Goal: Task Accomplishment & Management: Complete application form

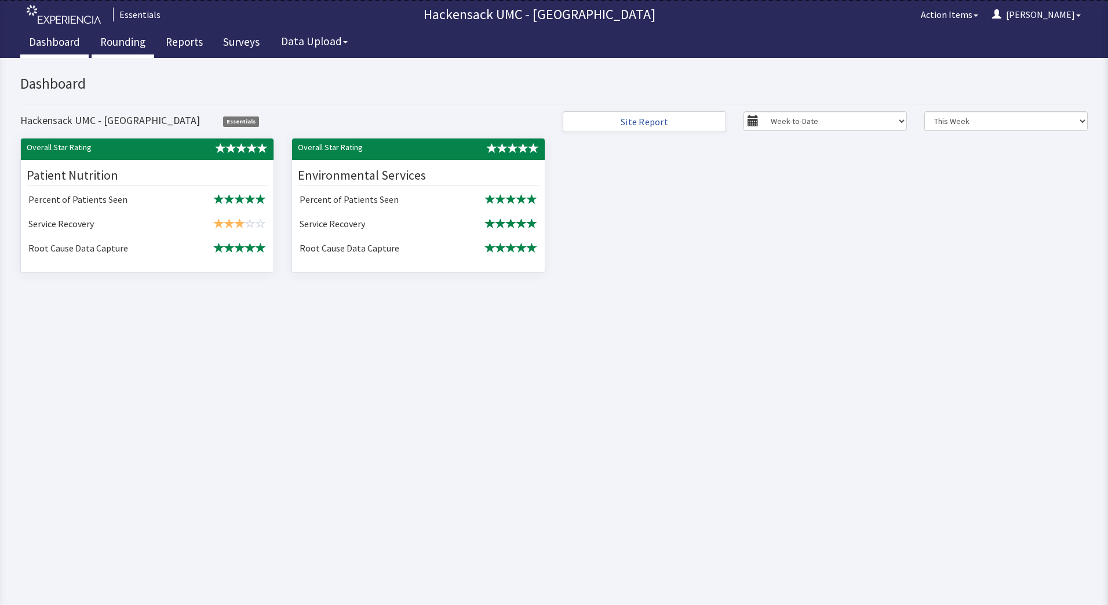
click at [115, 35] on link "Rounding" at bounding box center [123, 43] width 63 height 29
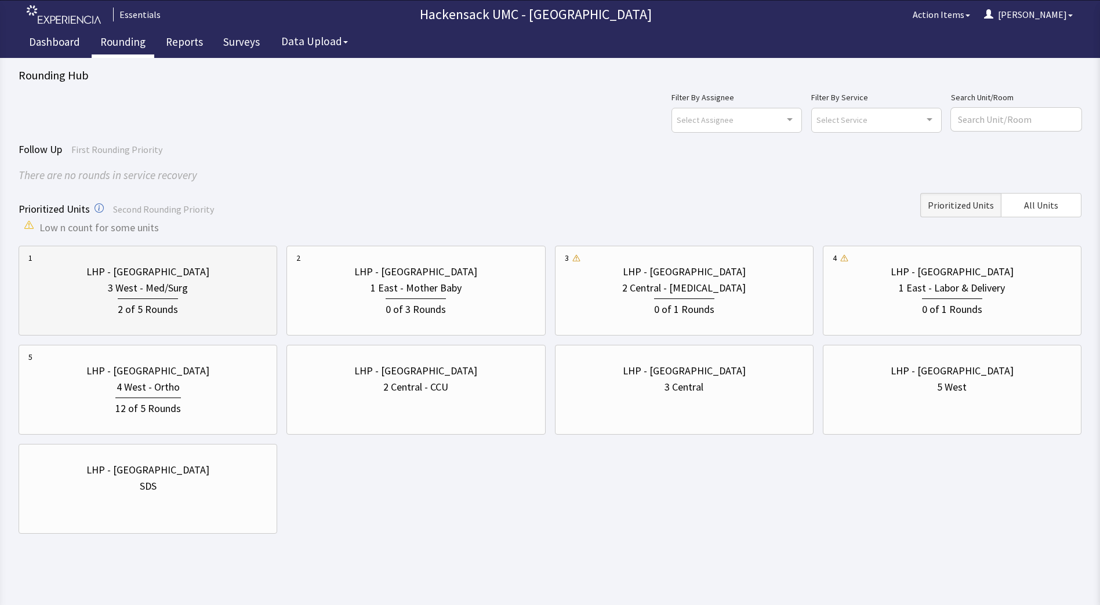
click at [133, 302] on div "2 of 5 Rounds" at bounding box center [148, 307] width 60 height 19
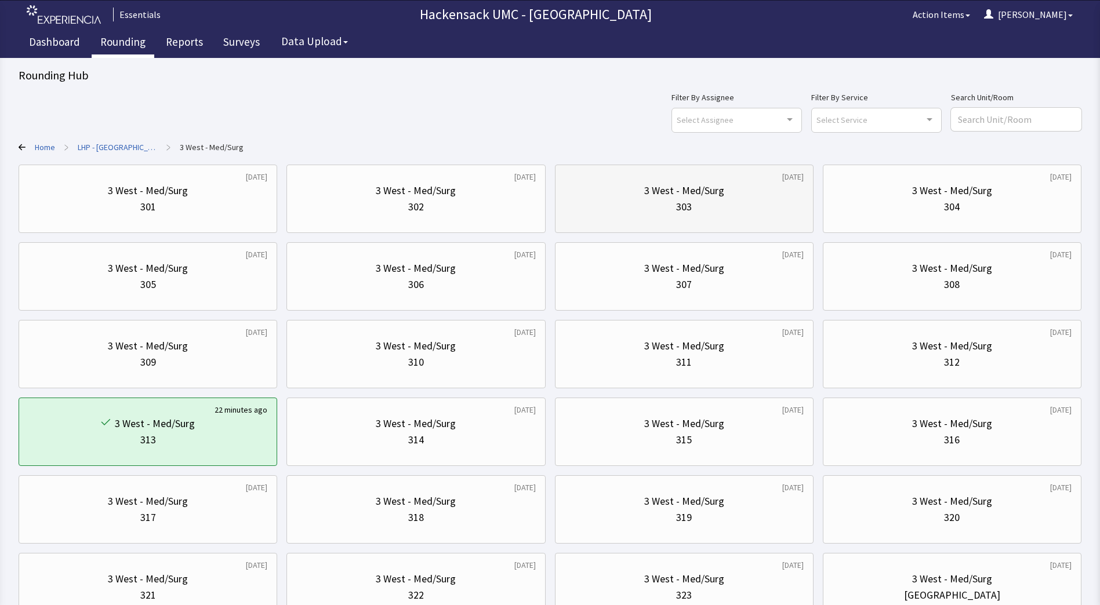
click at [745, 207] on div "303" at bounding box center [684, 207] width 239 height 16
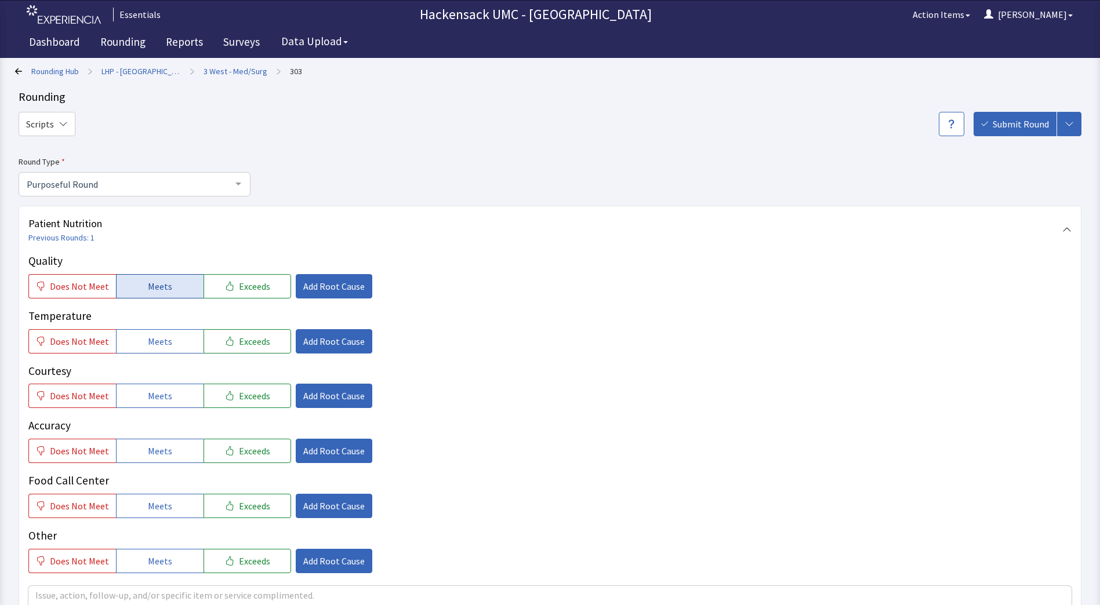
click at [168, 290] on button "Meets" at bounding box center [160, 286] width 88 height 24
click at [239, 285] on span "Exceeds" at bounding box center [254, 286] width 31 height 14
click at [329, 282] on span "Add Root Cause" at bounding box center [333, 286] width 61 height 14
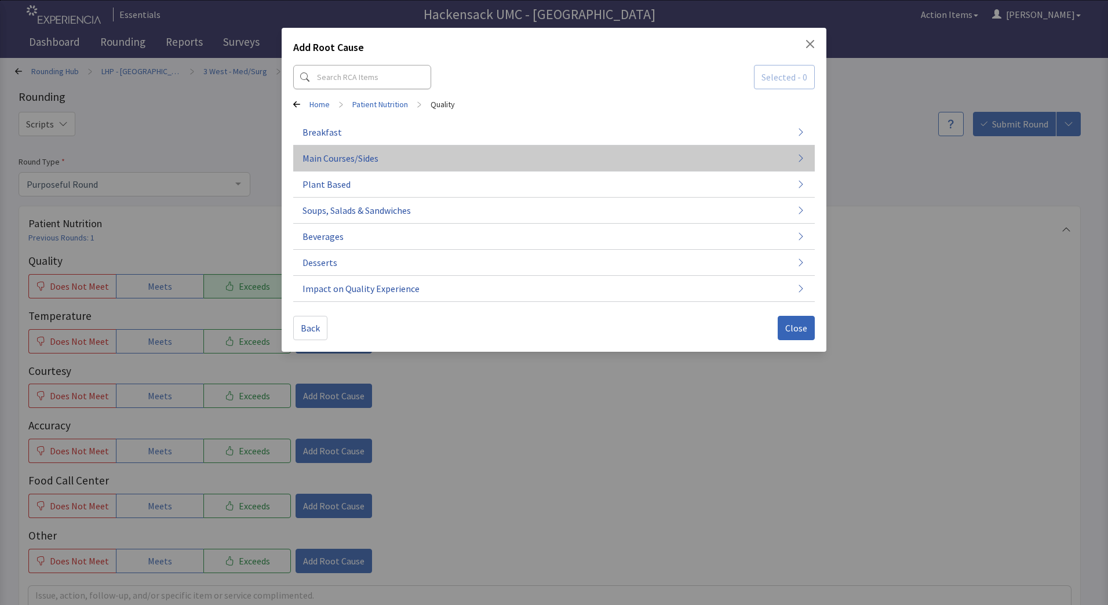
click at [364, 158] on span "Main Courses/Sides" at bounding box center [341, 158] width 76 height 14
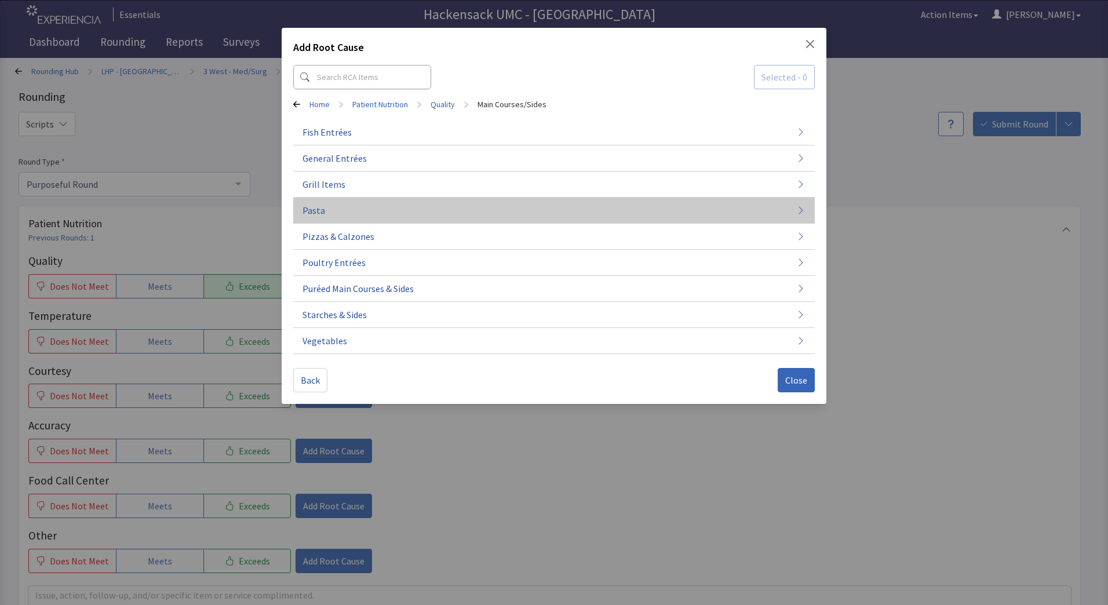
click at [328, 216] on button "Pasta" at bounding box center [554, 211] width 522 height 26
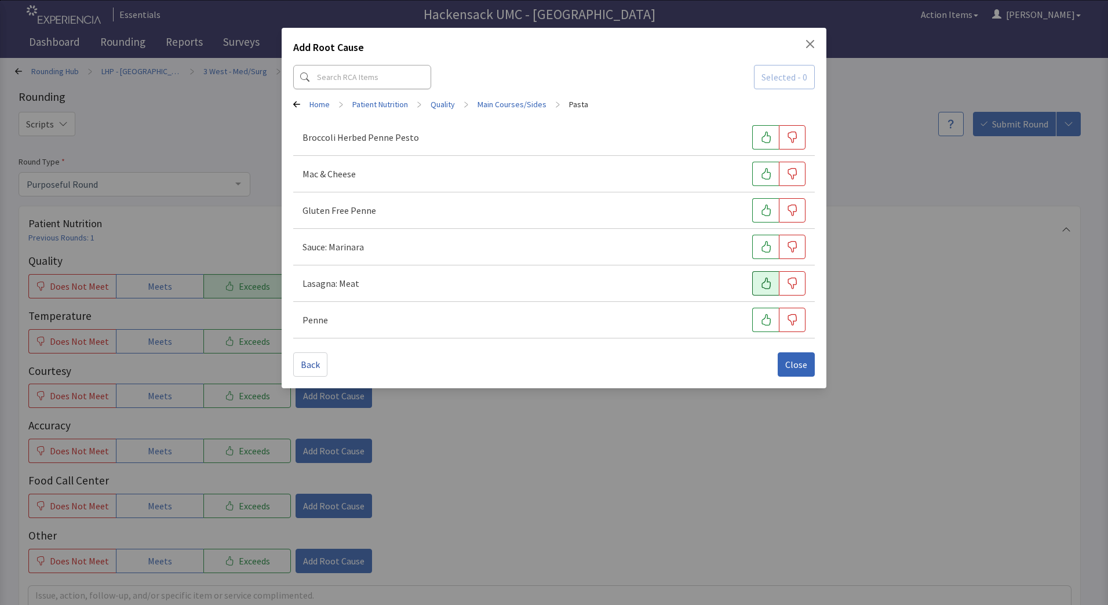
click at [755, 283] on button "button" at bounding box center [765, 283] width 27 height 24
click at [798, 363] on span "Close" at bounding box center [796, 365] width 22 height 14
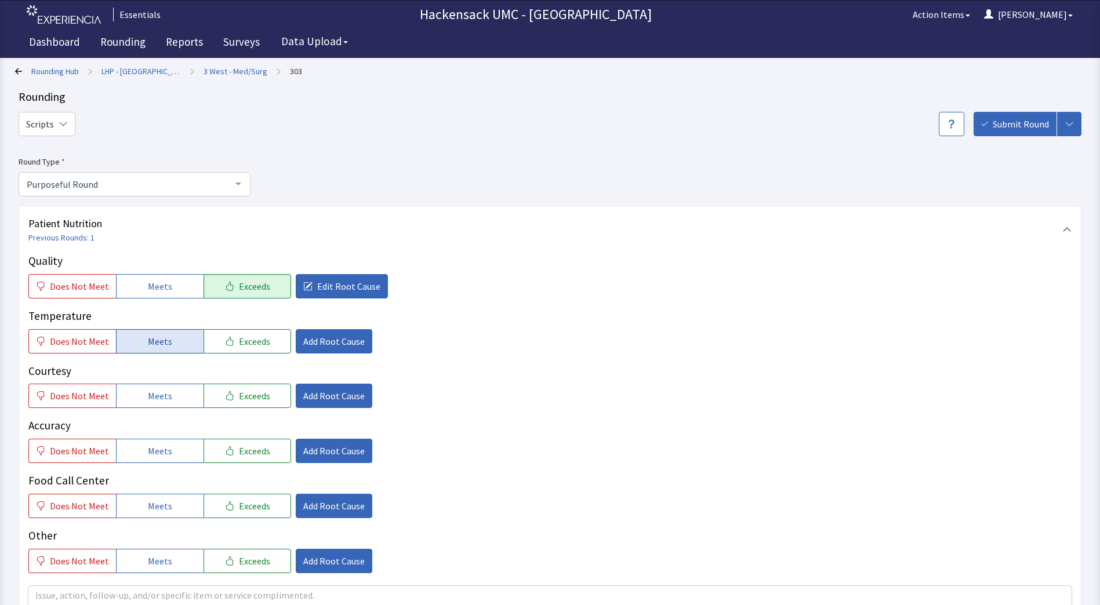
click at [161, 344] on span "Meets" at bounding box center [160, 341] width 24 height 14
click at [165, 391] on span "Meets" at bounding box center [160, 396] width 24 height 14
click at [165, 457] on span "Meets" at bounding box center [160, 451] width 24 height 14
click at [163, 509] on span "Meets" at bounding box center [160, 506] width 24 height 14
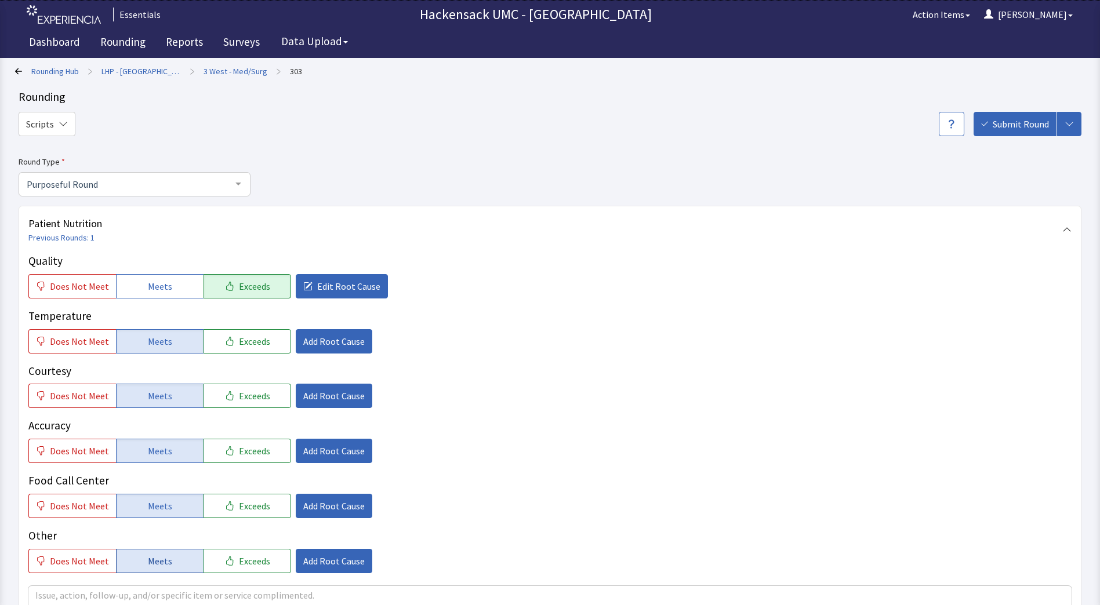
click at [158, 562] on span "Meets" at bounding box center [160, 561] width 24 height 14
click at [311, 560] on span "Add Root Cause" at bounding box center [333, 561] width 61 height 14
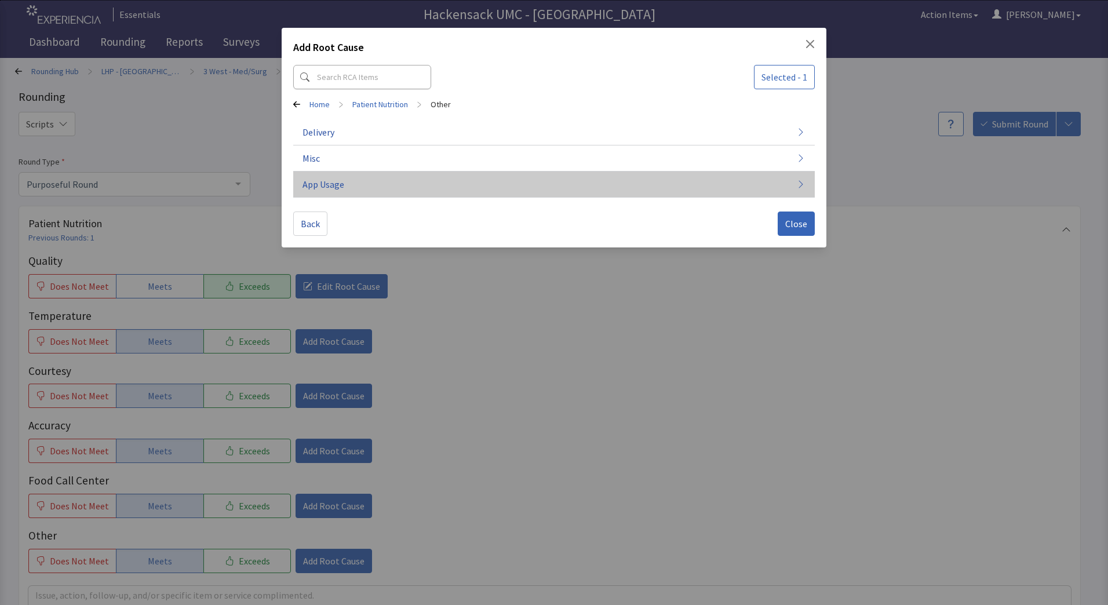
click at [336, 174] on button "App Usage" at bounding box center [554, 185] width 522 height 26
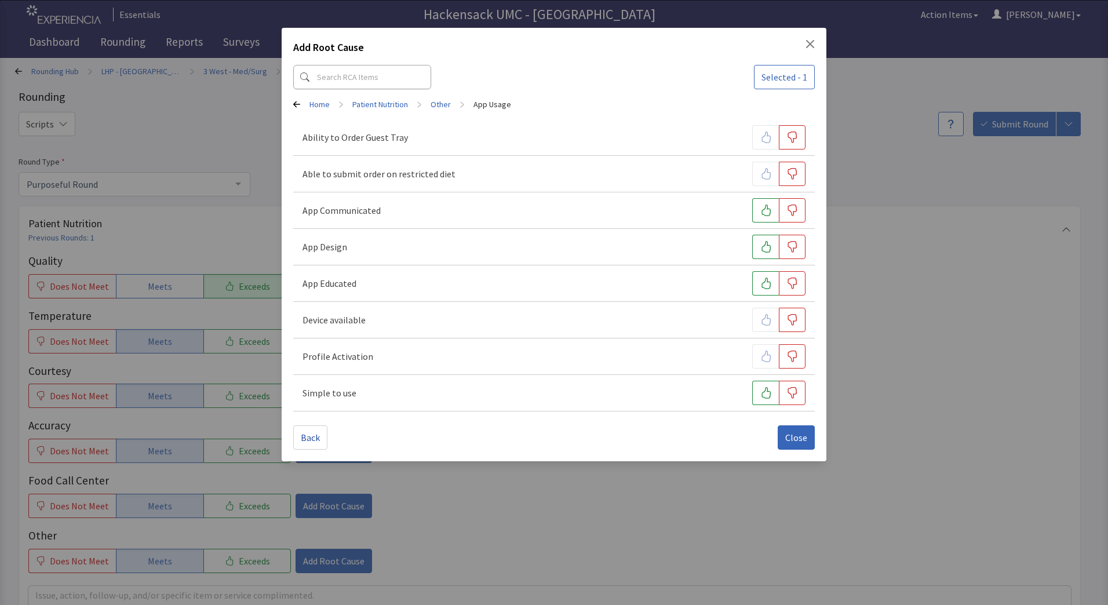
click at [298, 106] on icon at bounding box center [296, 104] width 7 height 7
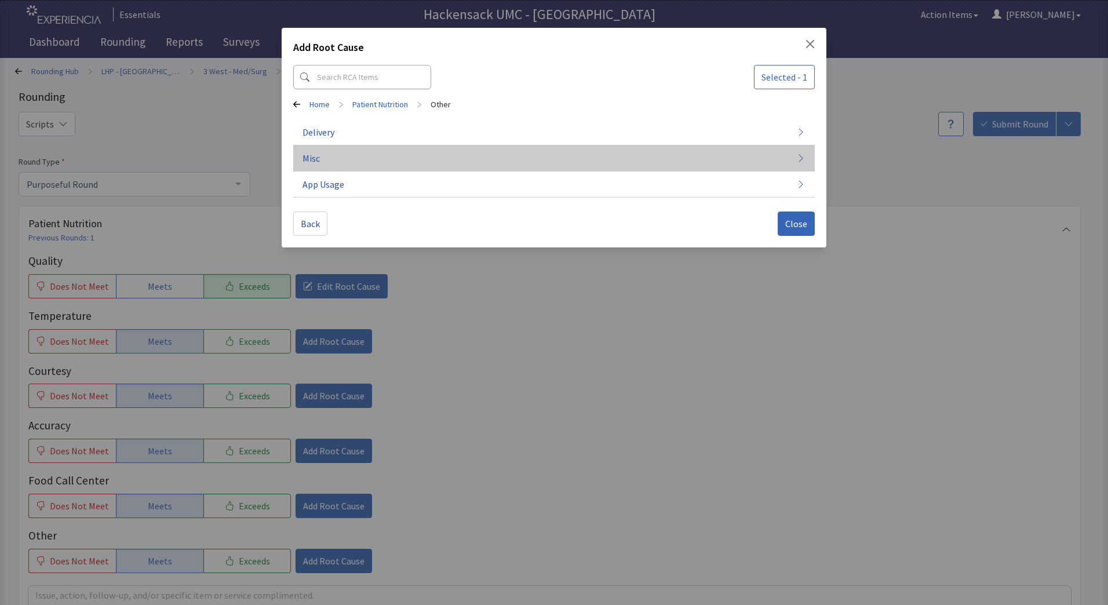
click at [348, 160] on button "Misc" at bounding box center [554, 158] width 522 height 26
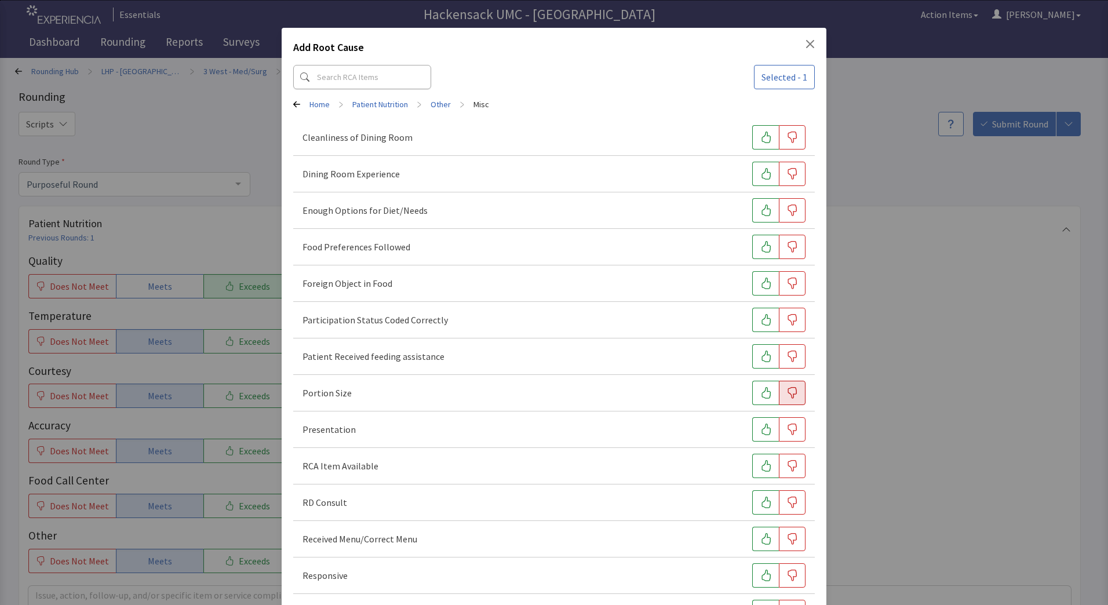
click at [789, 396] on icon "button" at bounding box center [793, 393] width 12 height 12
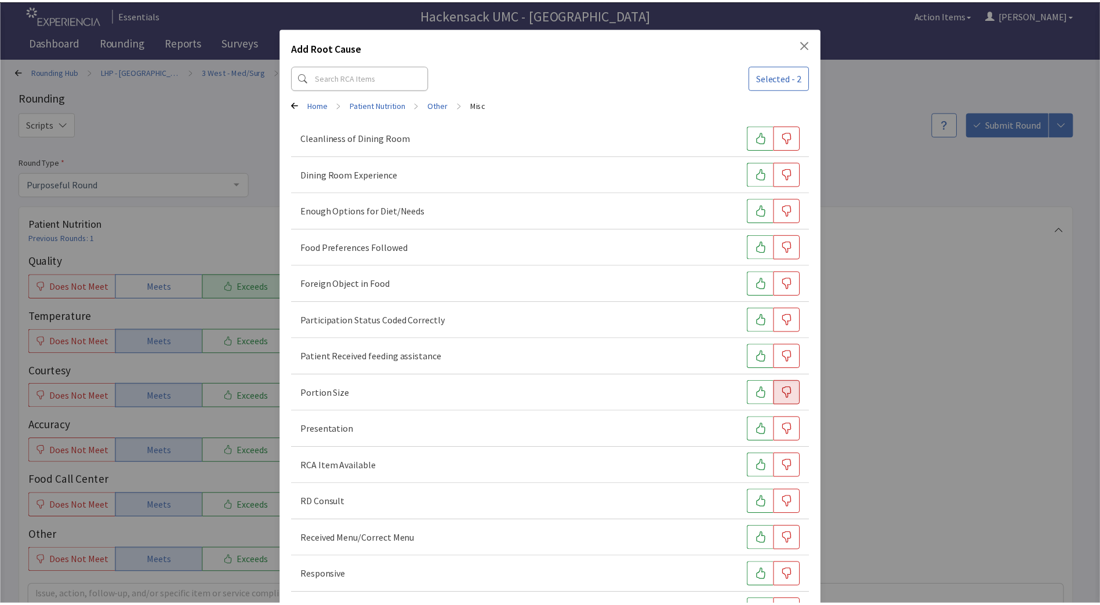
scroll to position [85, 0]
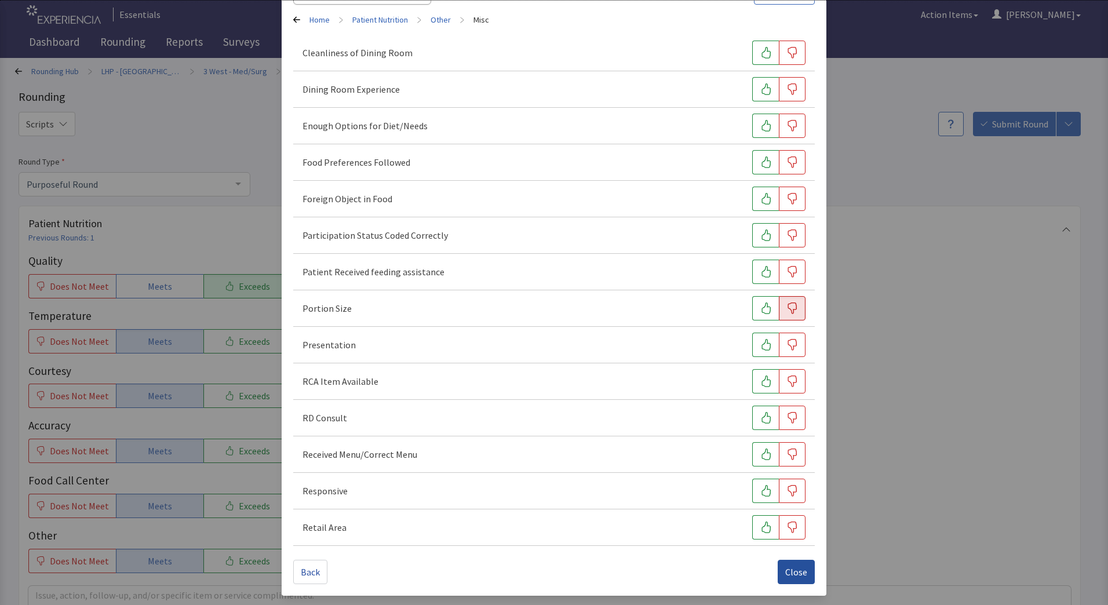
click at [804, 569] on button "Close" at bounding box center [796, 572] width 37 height 24
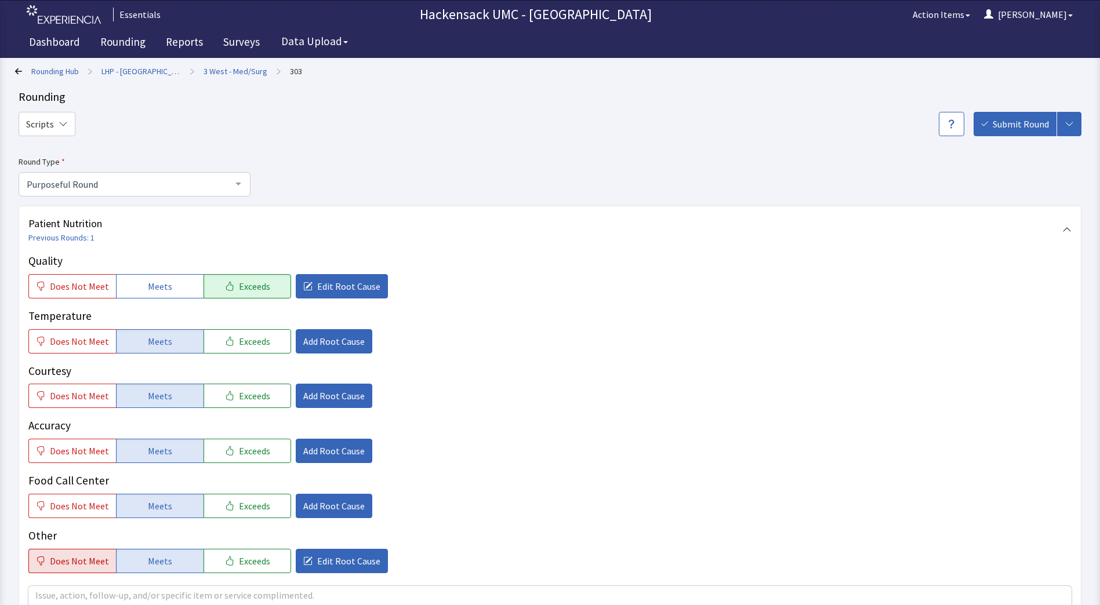
click at [85, 567] on span "Does Not Meet" at bounding box center [79, 561] width 59 height 14
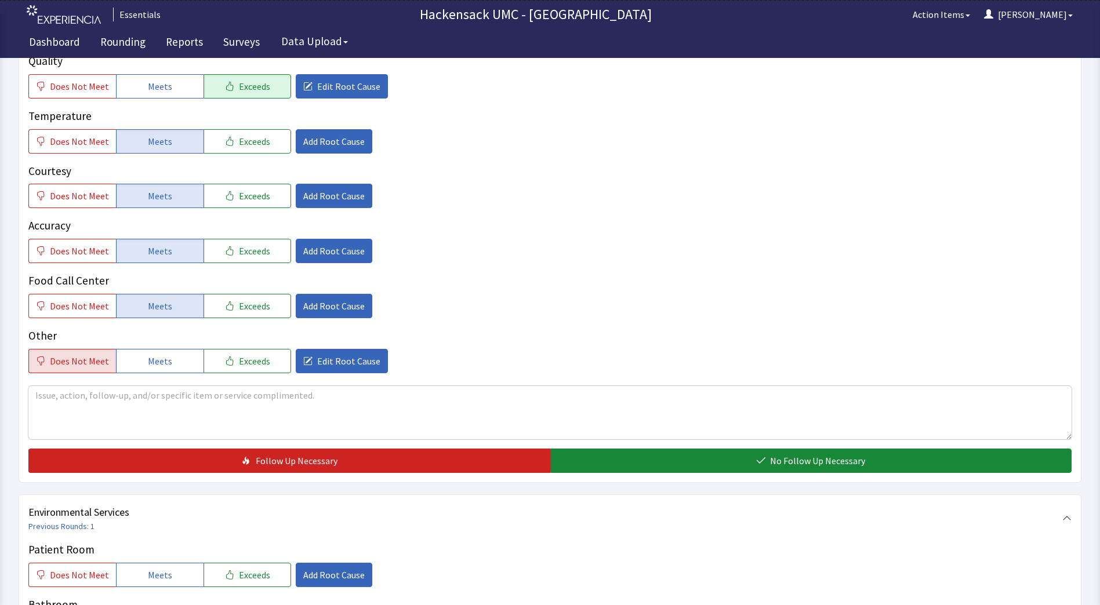
scroll to position [208, 0]
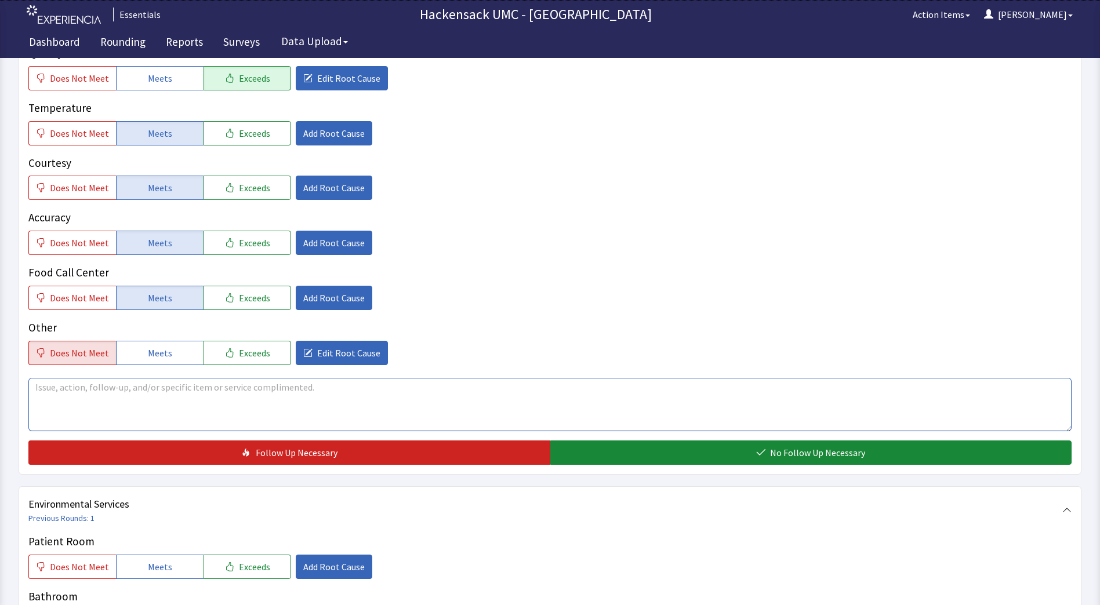
click at [387, 404] on textarea at bounding box center [549, 404] width 1043 height 53
type textarea "w"
type textarea "W"
type textarea "L"
click at [341, 383] on textarea "Meat Lasagna was good but portion was too big." at bounding box center [549, 404] width 1043 height 53
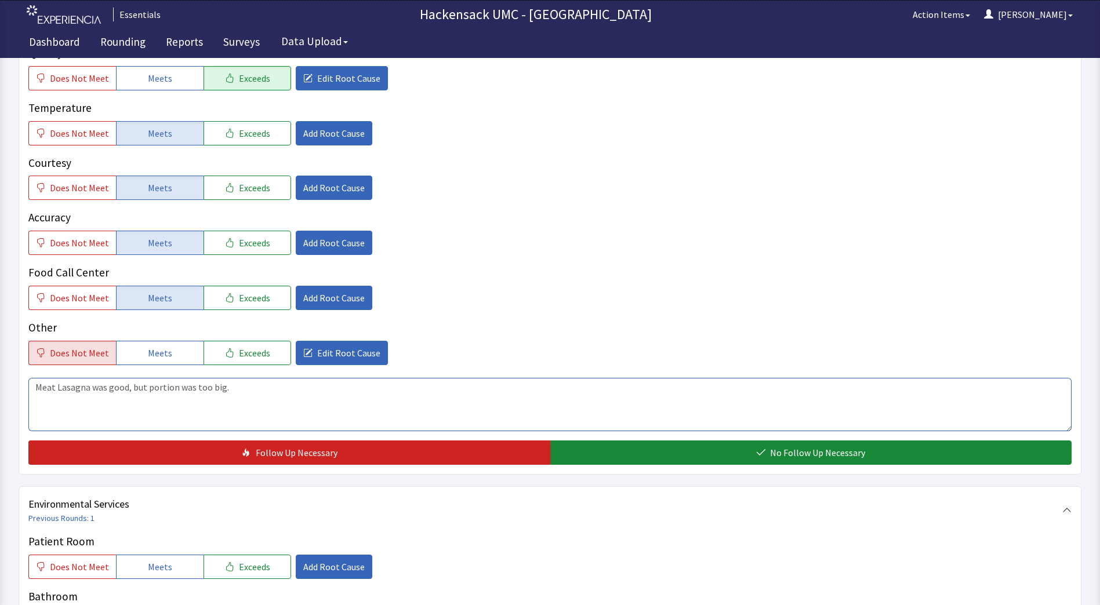
click at [417, 401] on textarea "Meat Lasagna was good, but portion was too big." at bounding box center [549, 404] width 1043 height 53
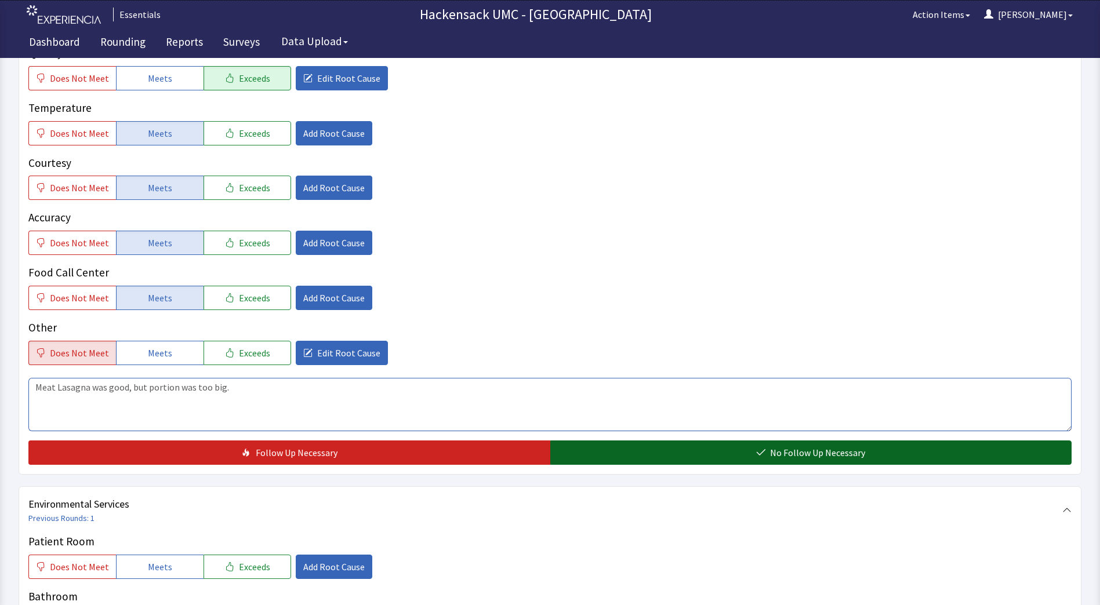
type textarea "Meat Lasagna was good, but portion was too big."
click at [631, 456] on button "No Follow Up Necessary" at bounding box center [811, 453] width 522 height 24
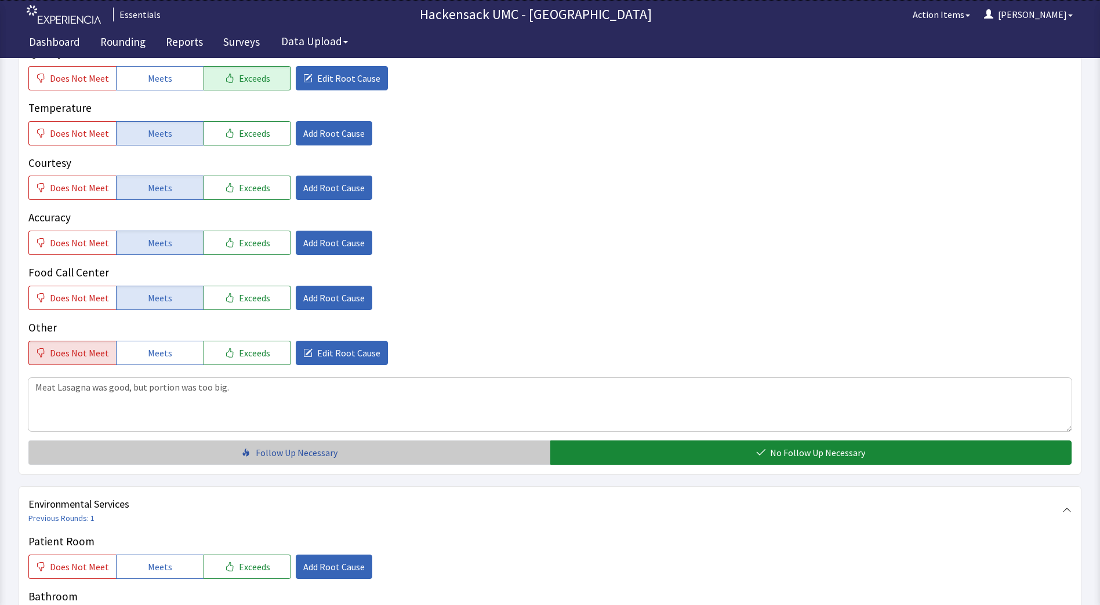
click at [337, 457] on button "Follow Up Necessary" at bounding box center [289, 453] width 522 height 24
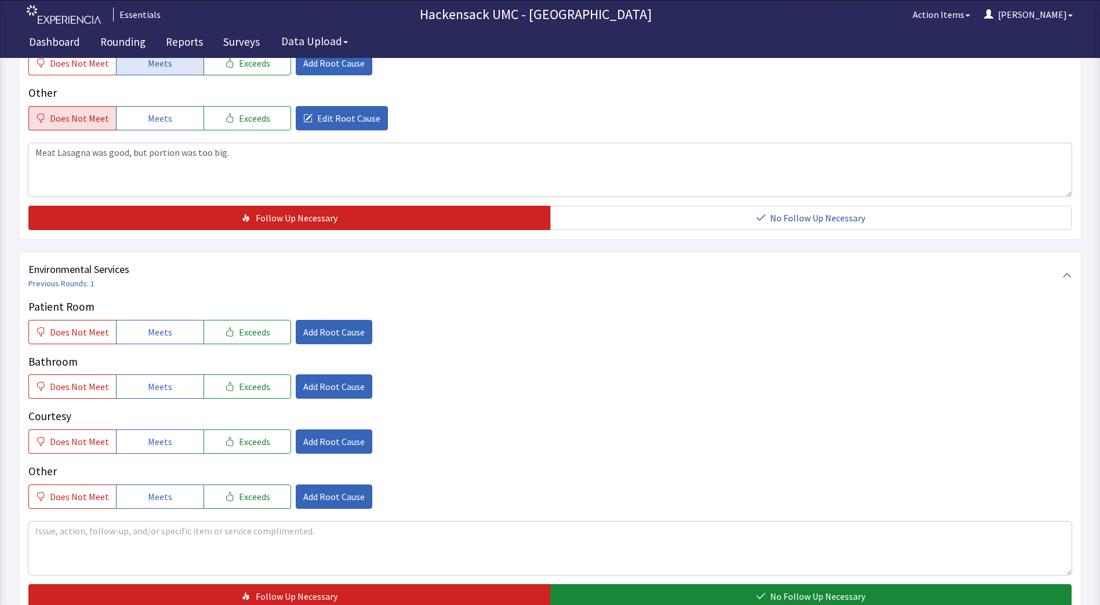
scroll to position [332, 0]
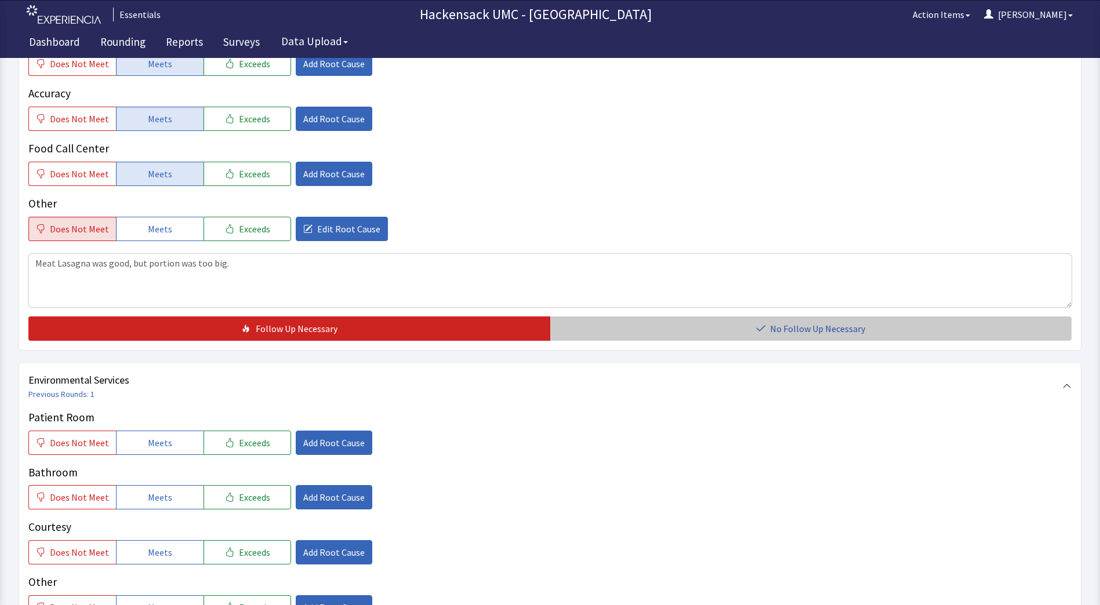
click at [852, 329] on span "No Follow Up Necessary" at bounding box center [817, 329] width 95 height 14
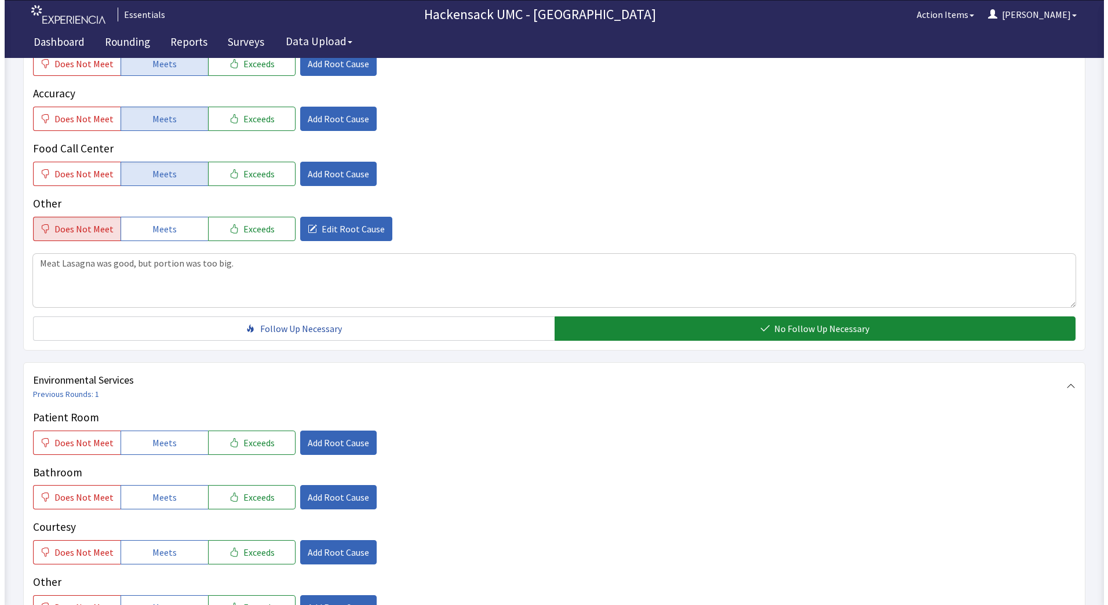
scroll to position [445, 0]
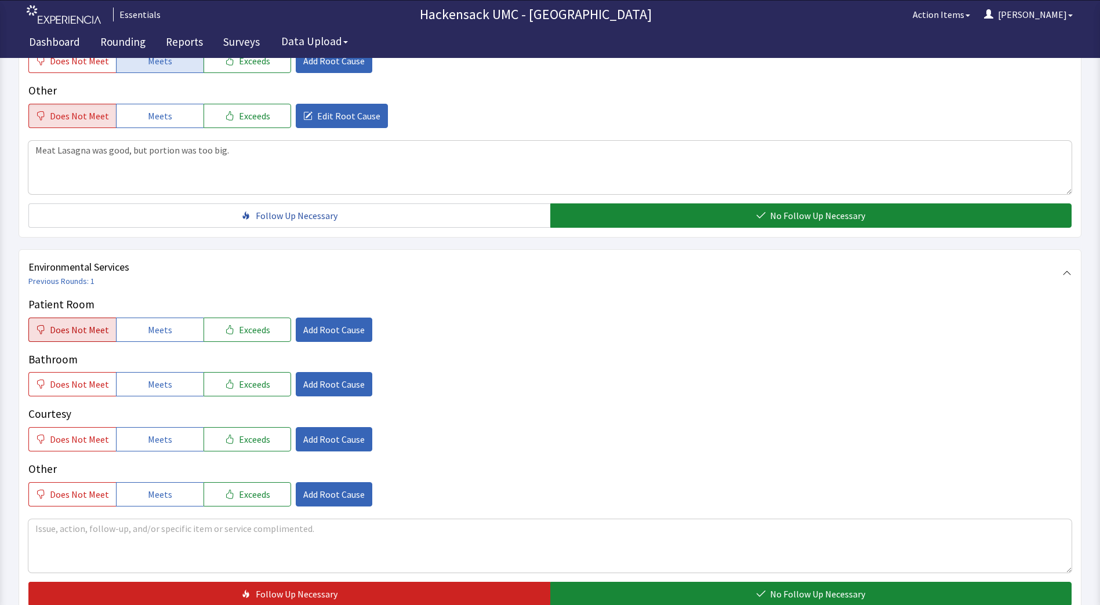
click at [90, 336] on span "Does Not Meet" at bounding box center [79, 330] width 59 height 14
click at [142, 387] on button "Meets" at bounding box center [160, 384] width 88 height 24
click at [158, 436] on span "Meets" at bounding box center [160, 439] width 24 height 14
click at [162, 492] on span "Meets" at bounding box center [160, 494] width 24 height 14
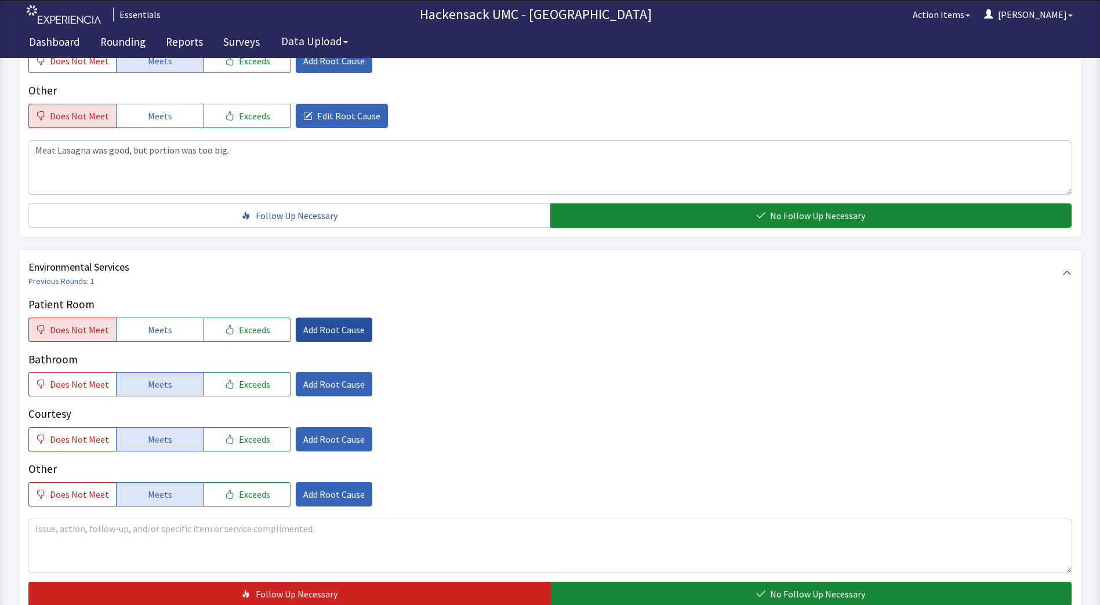
click at [344, 323] on span "Add Root Cause" at bounding box center [333, 330] width 61 height 14
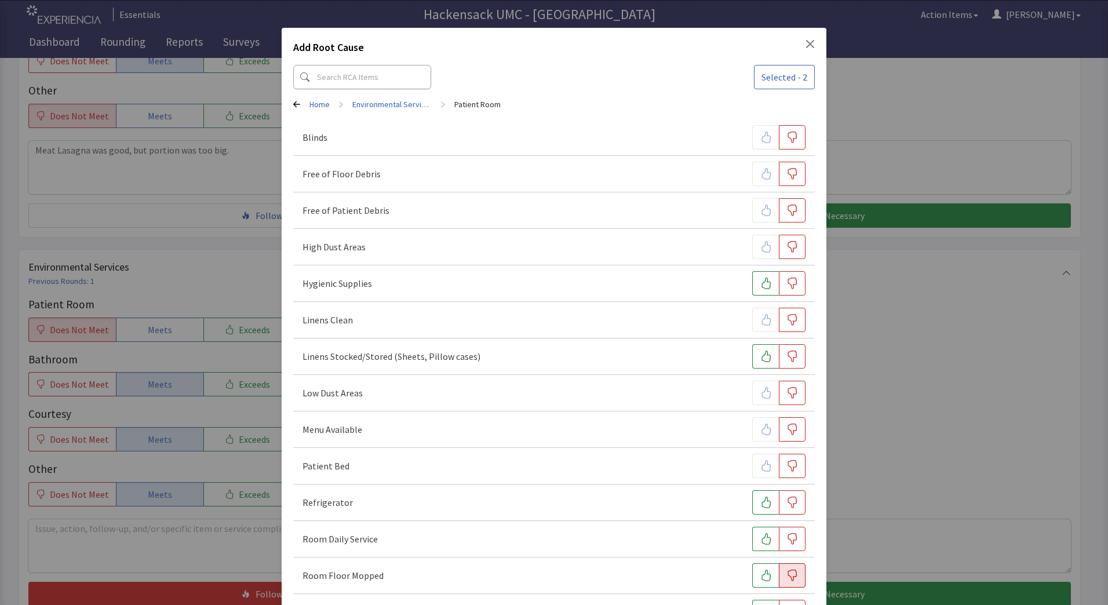
click at [787, 574] on icon "button" at bounding box center [793, 576] width 12 height 12
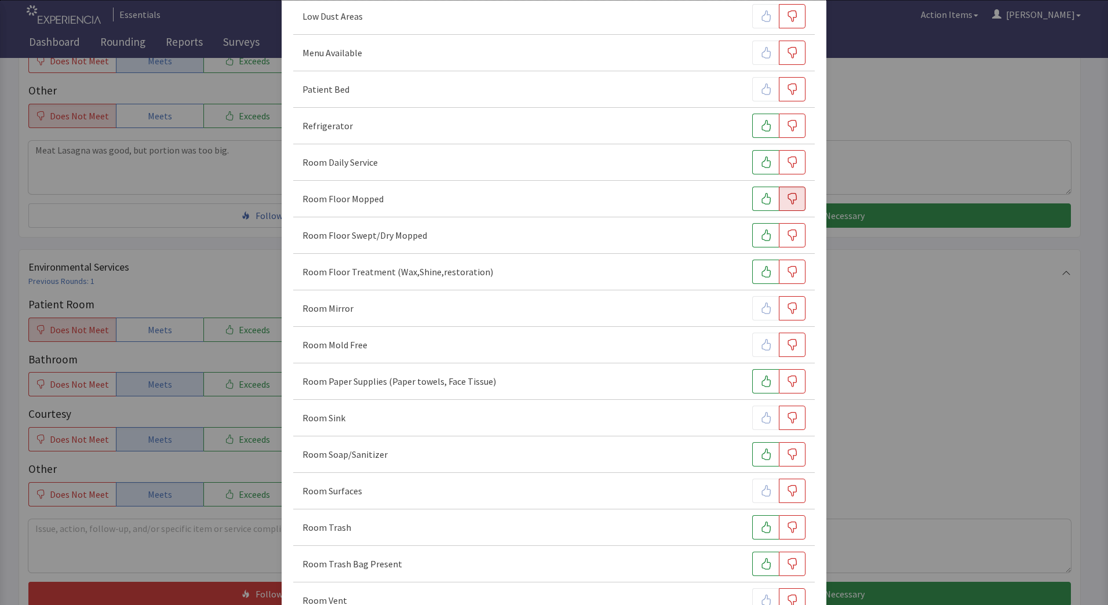
scroll to position [383, 0]
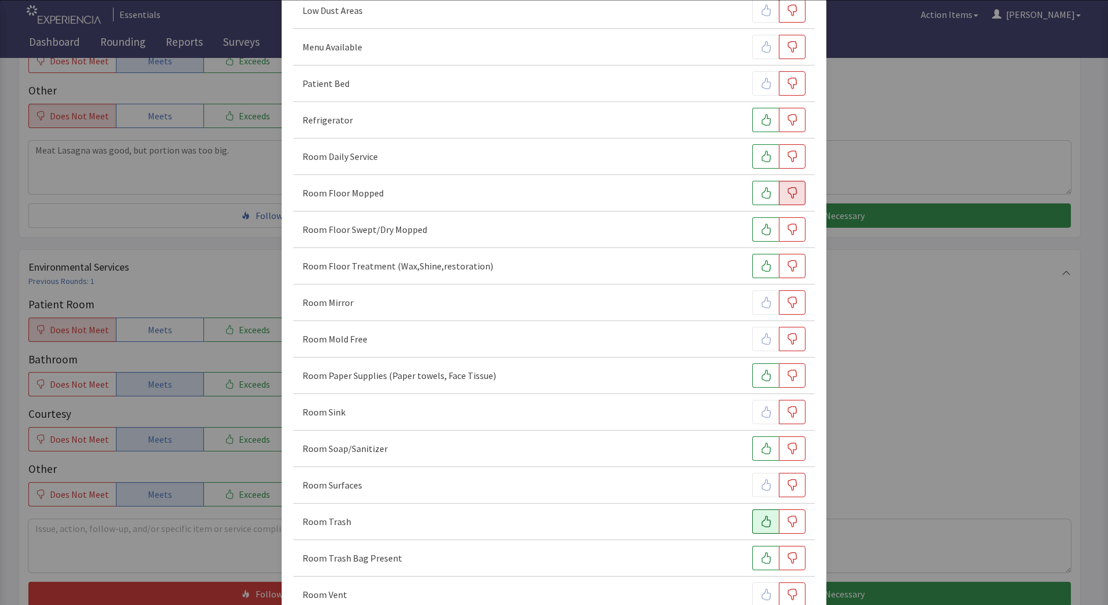
click at [762, 522] on icon "button" at bounding box center [766, 522] width 9 height 12
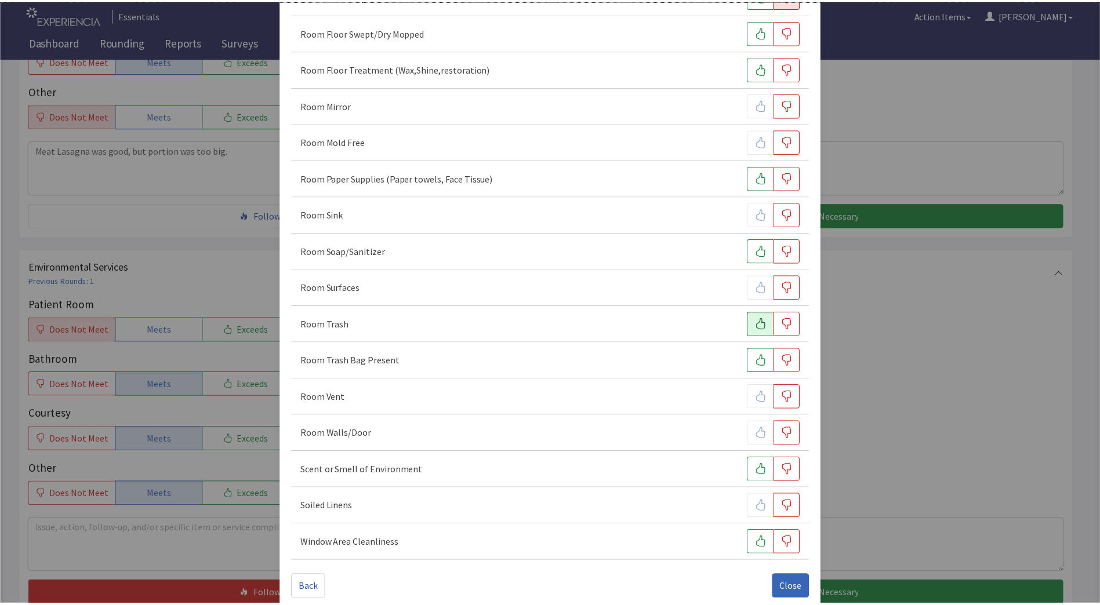
scroll to position [596, 0]
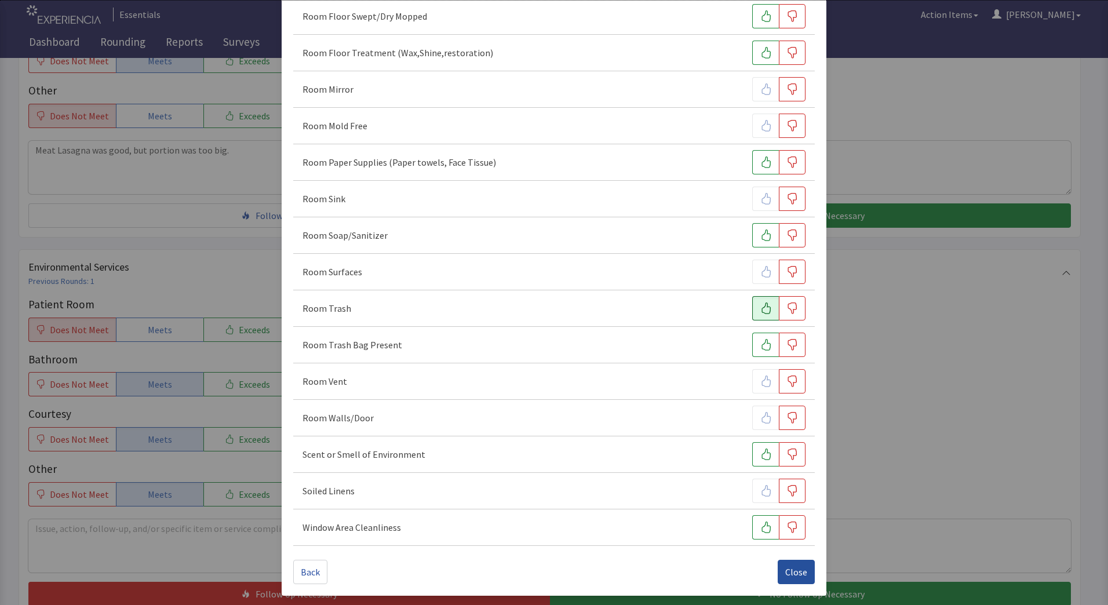
click at [789, 566] on span "Close" at bounding box center [796, 572] width 22 height 14
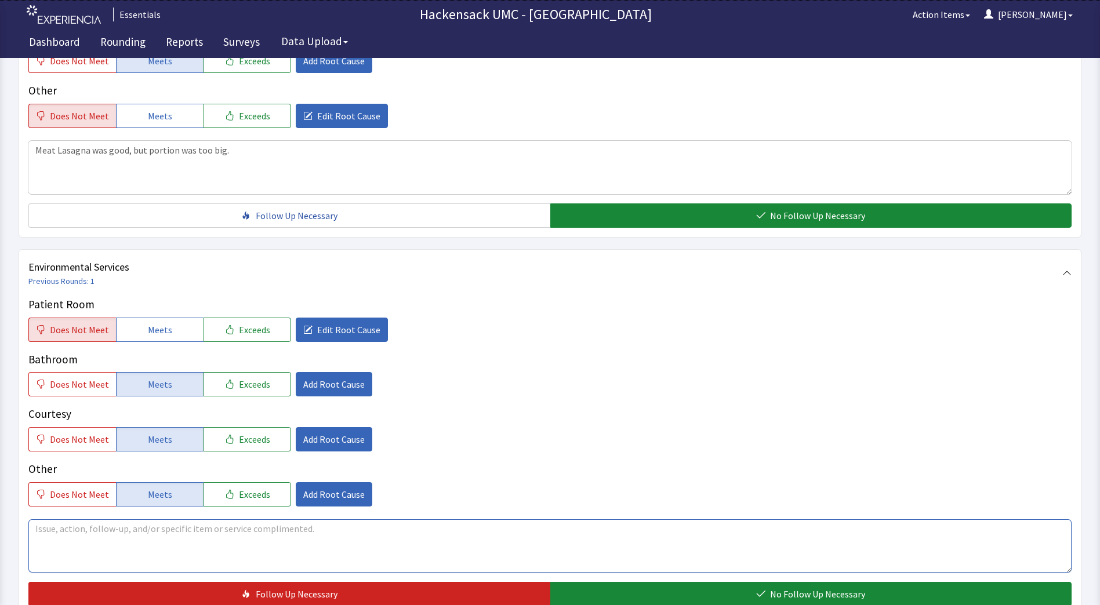
click at [176, 540] on textarea at bounding box center [549, 545] width 1043 height 53
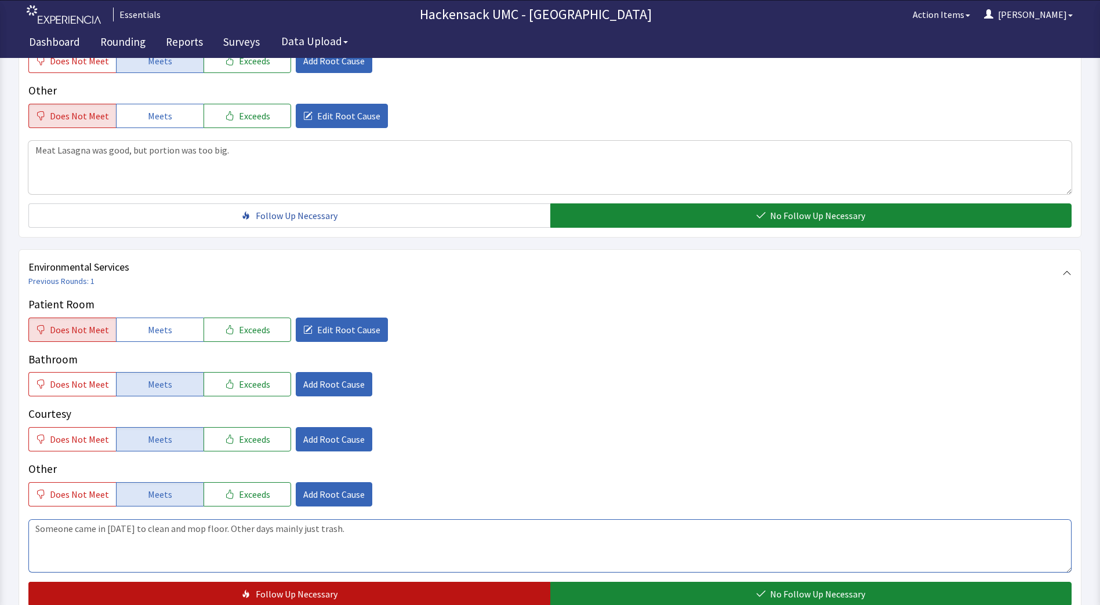
type textarea "Someone came in today to clean and mop floor. Other days mainly just trash."
click at [276, 602] on button "Follow Up Necessary" at bounding box center [289, 594] width 522 height 24
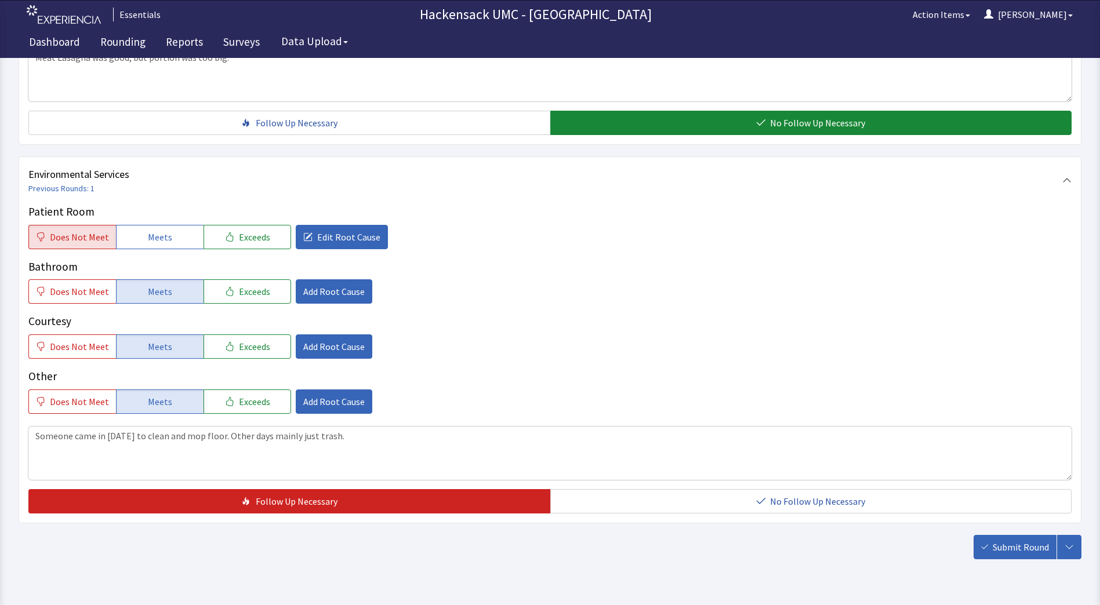
scroll to position [545, 0]
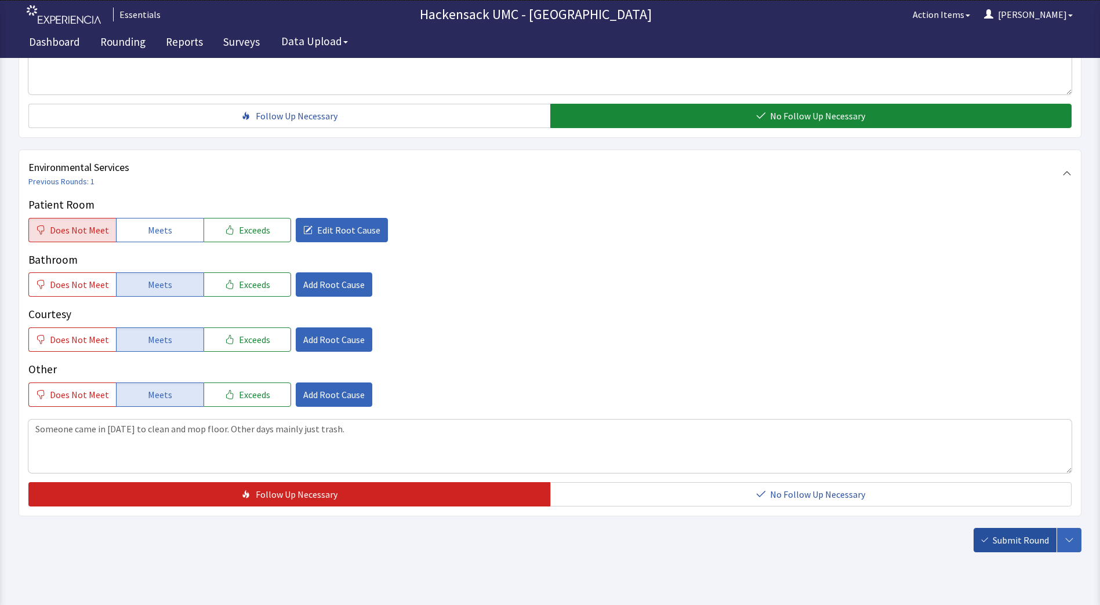
click at [1003, 537] on span "Submit Round" at bounding box center [1020, 540] width 56 height 14
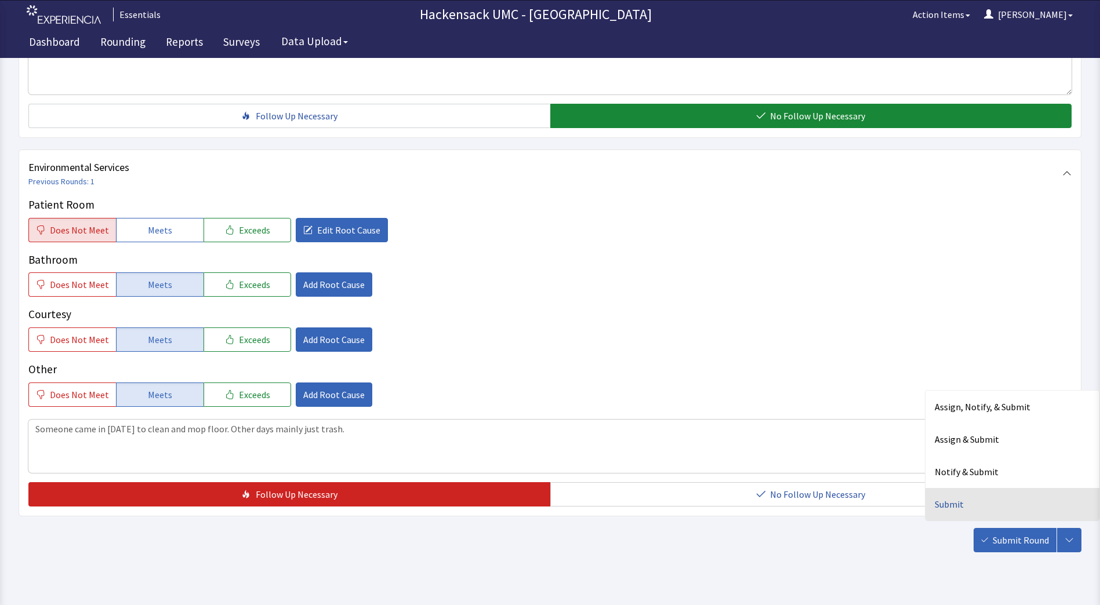
click at [958, 500] on div "Submit" at bounding box center [1012, 504] width 174 height 32
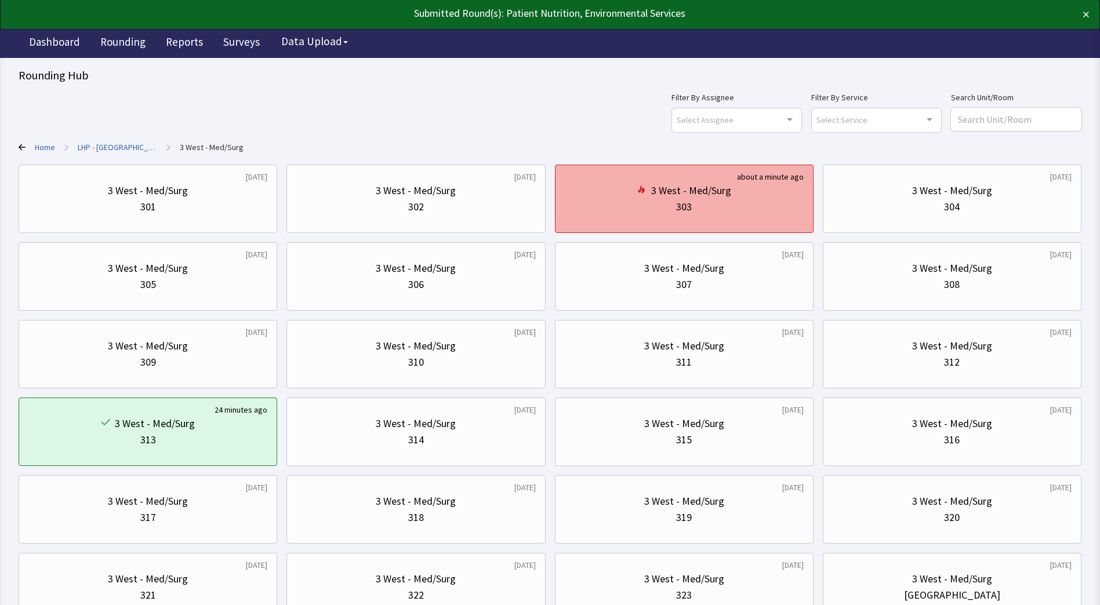
click at [755, 221] on div "3 West - Med/Surg 303" at bounding box center [684, 199] width 239 height 56
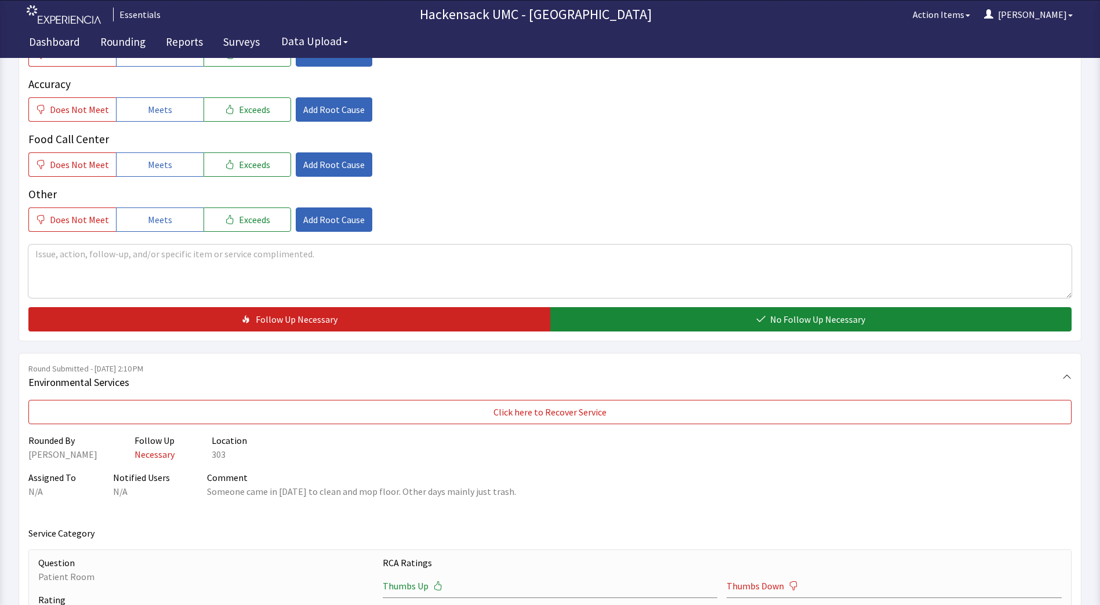
scroll to position [421, 0]
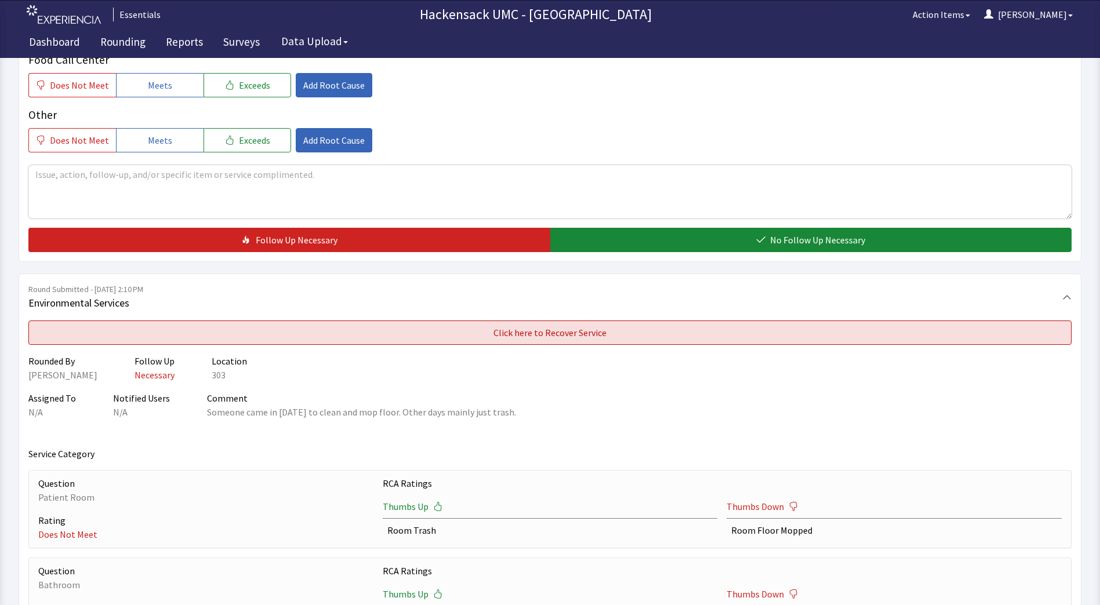
click at [698, 338] on button "Click here to Recover Service" at bounding box center [549, 333] width 1043 height 24
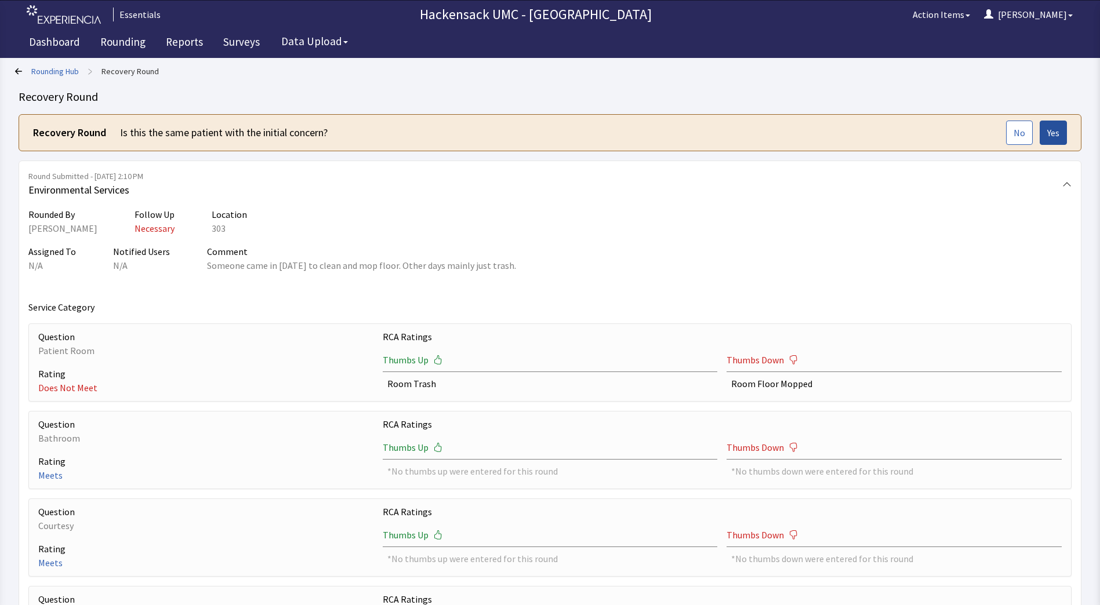
click at [1047, 133] on span "Yes" at bounding box center [1053, 133] width 12 height 14
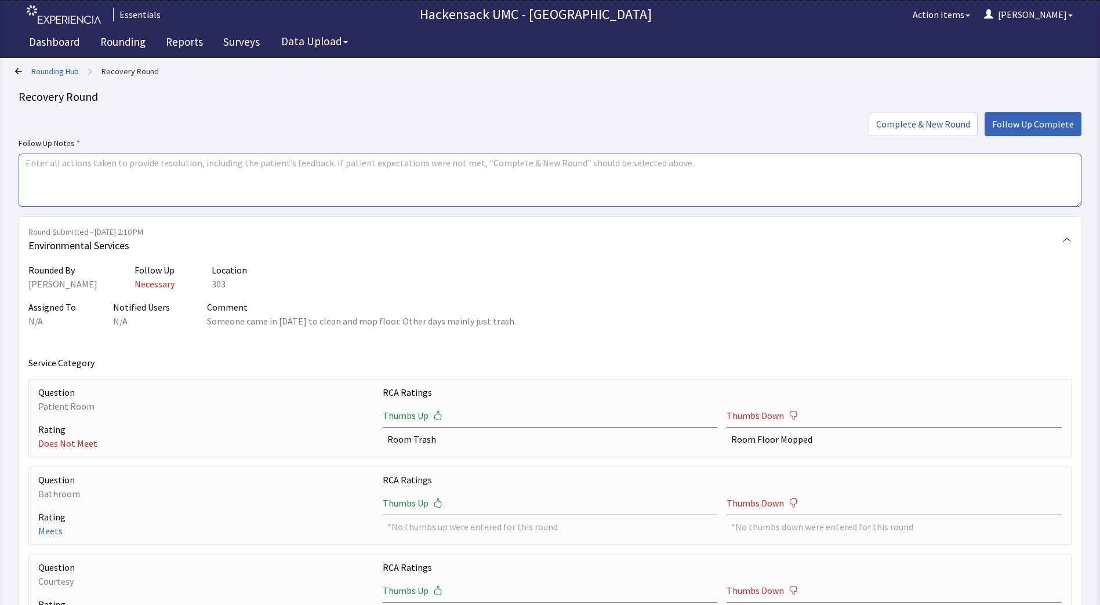
click at [377, 191] on textarea at bounding box center [550, 180] width 1062 height 53
type textarea "U"
type textarea "S"
type textarea "w"
type textarea "Will be sure to speak with housekeeper here yesterday and all staff about moppi…"
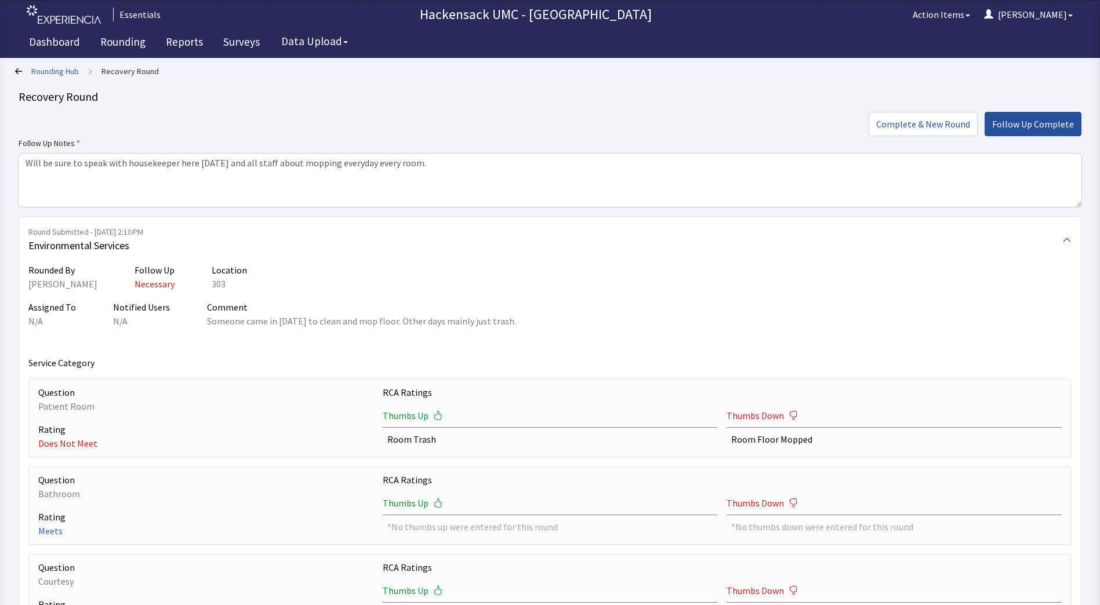
click at [1035, 117] on button "Follow Up Complete" at bounding box center [1032, 124] width 97 height 24
